Goal: Transaction & Acquisition: Purchase product/service

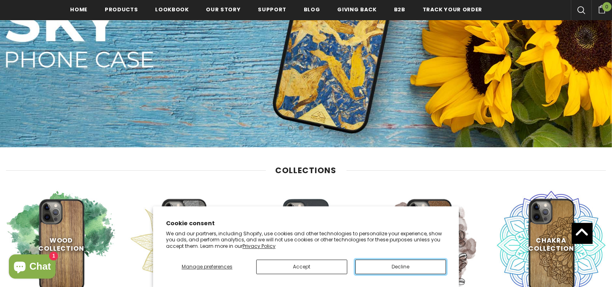
click at [371, 268] on button "Decline" at bounding box center [401, 266] width 91 height 15
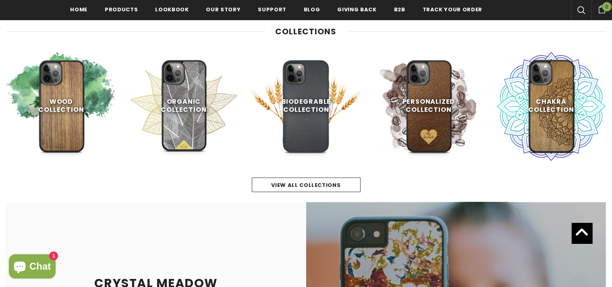
scroll to position [357, 0]
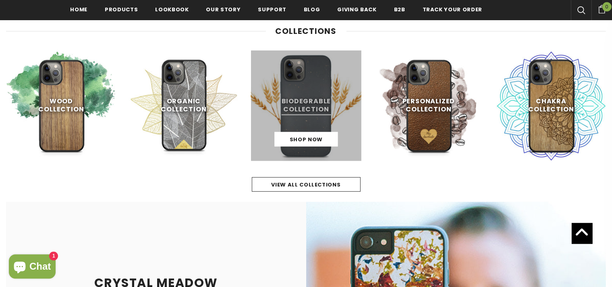
click at [314, 115] on link at bounding box center [306, 105] width 110 height 110
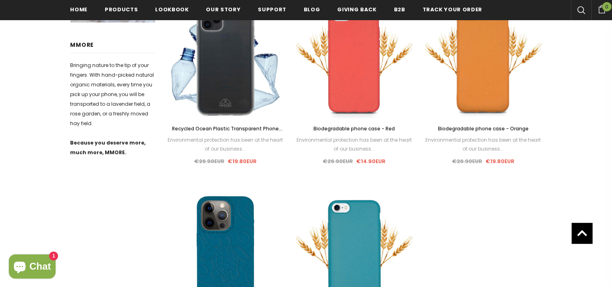
scroll to position [408, 0]
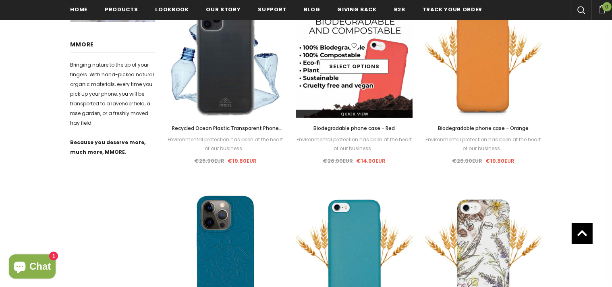
click at [377, 97] on img at bounding box center [354, 59] width 117 height 117
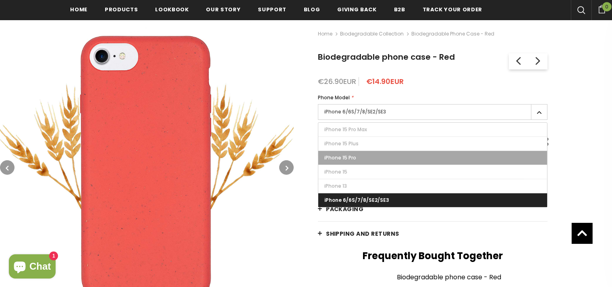
scroll to position [114, 0]
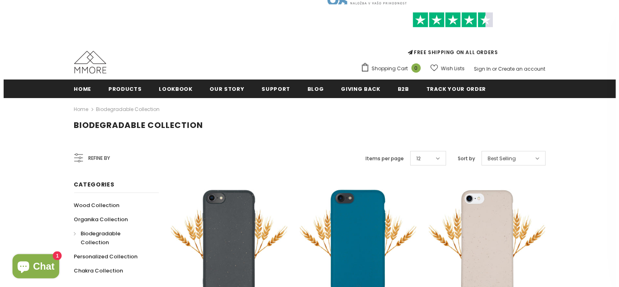
scroll to position [31, 0]
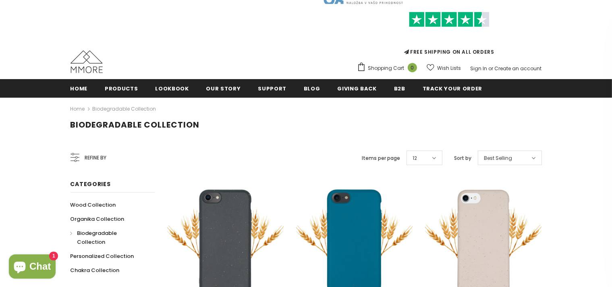
click at [75, 160] on icon at bounding box center [75, 157] width 9 height 9
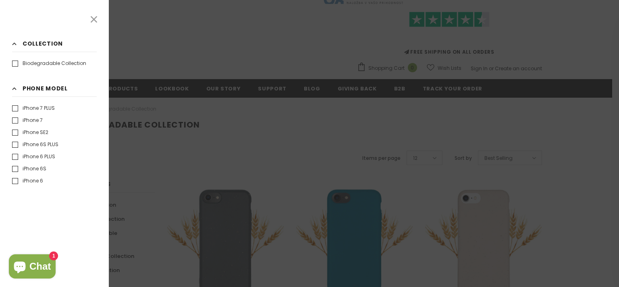
scroll to position [0, 0]
